Goal: Use online tool/utility: Use online tool/utility

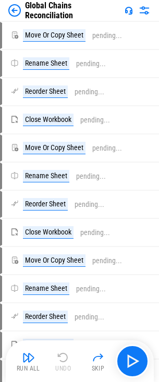
click at [11, 9] on img at bounding box center [14, 10] width 13 height 13
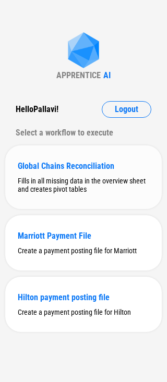
click at [46, 183] on div "Fills in all missing data in the overview sheet and creates pivot tables" at bounding box center [83, 185] width 131 height 17
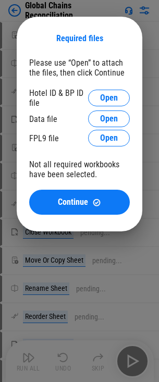
click at [29, 3] on div "Required files Please use “Open” to attach the files, then click Continue Hotel…" at bounding box center [79, 124] width 159 height 248
click at [11, 6] on div "Required files Please use “Open” to attach the files, then click Continue Hotel…" at bounding box center [79, 124] width 159 height 248
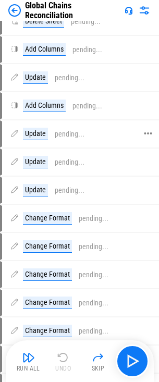
scroll to position [1198, 0]
